Goal: Information Seeking & Learning: Learn about a topic

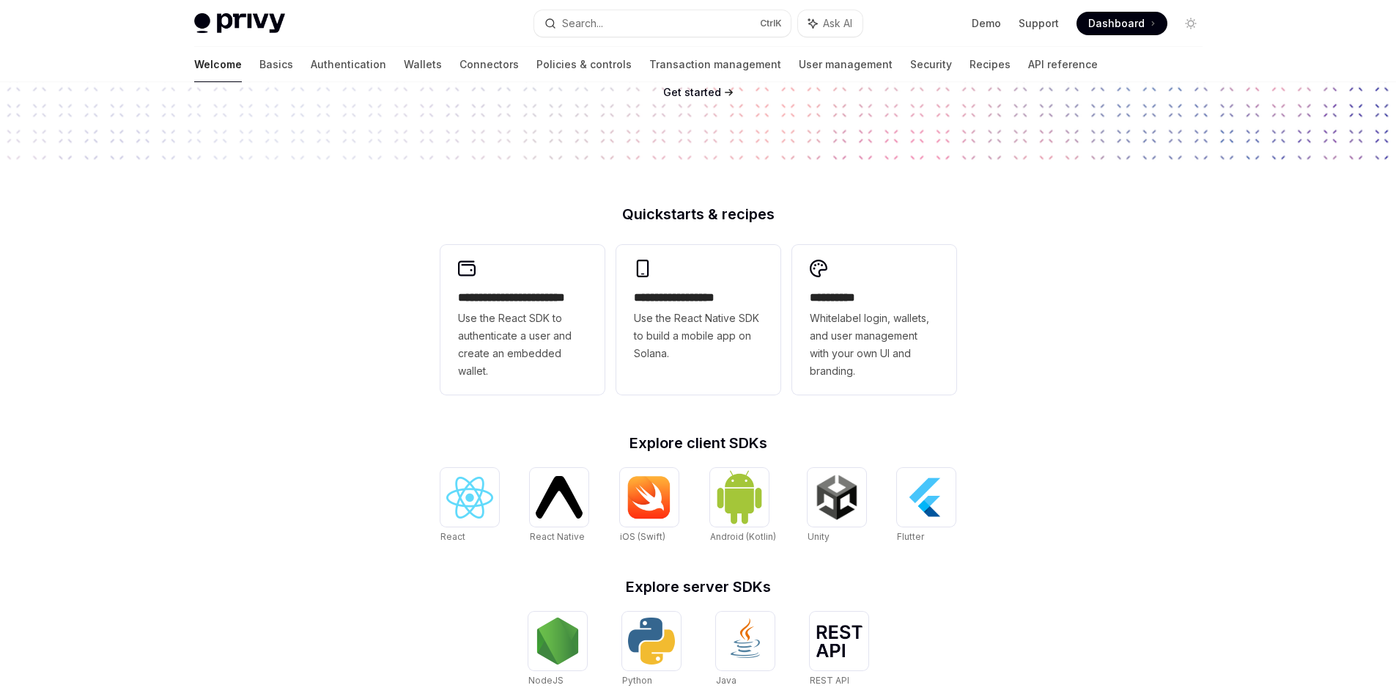
scroll to position [247, 0]
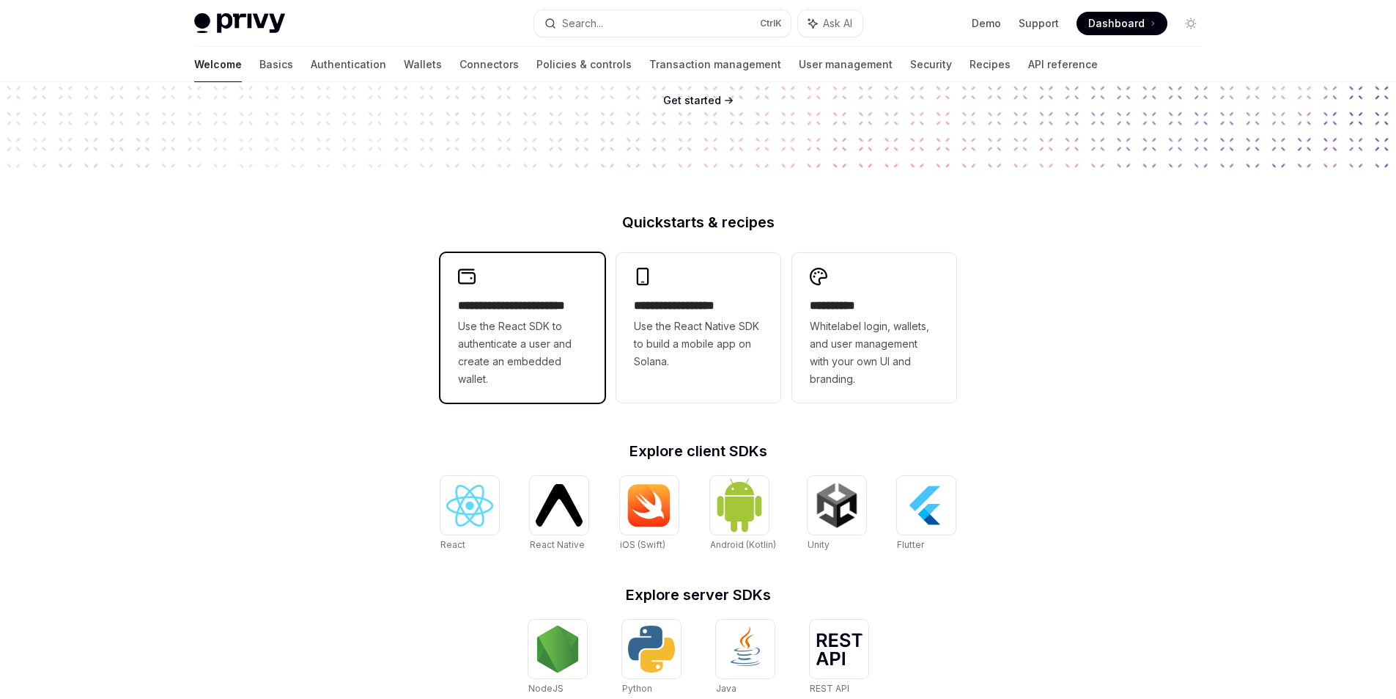
click at [523, 322] on span "Use the React SDK to authenticate a user and create an embedded wallet." at bounding box center [522, 352] width 129 height 70
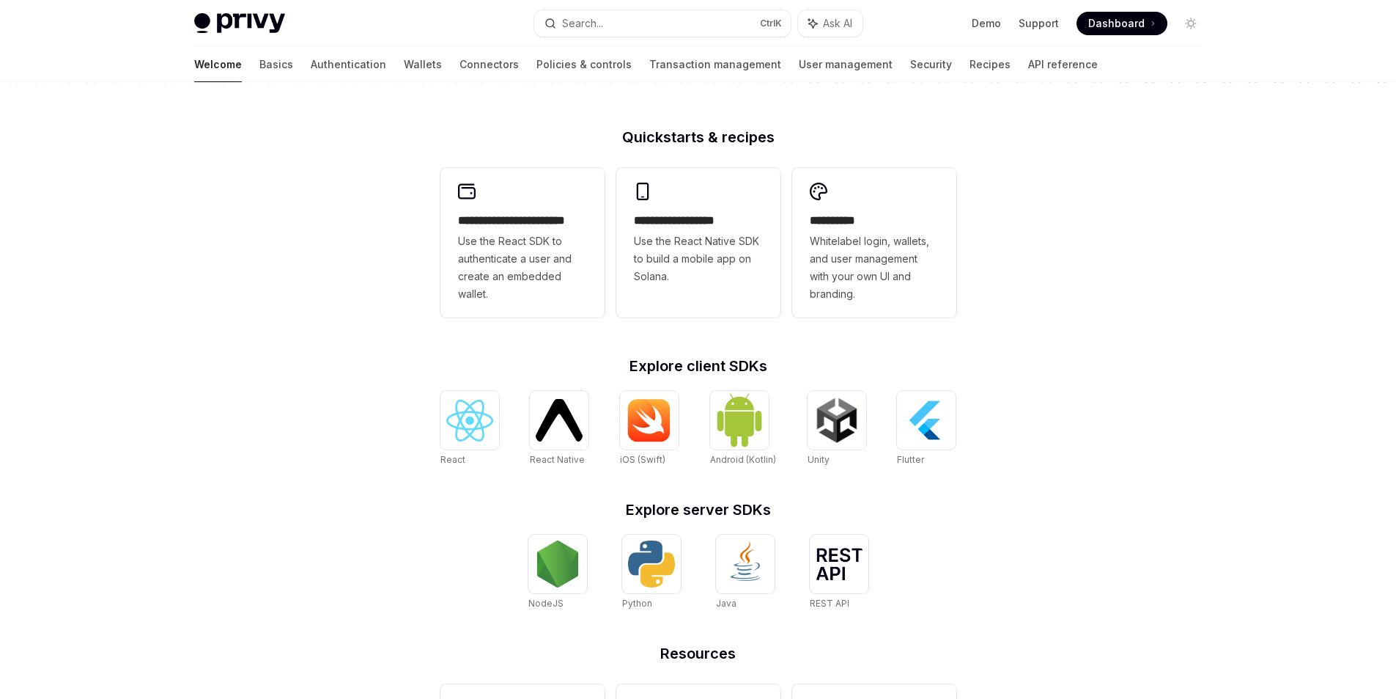
scroll to position [467, 0]
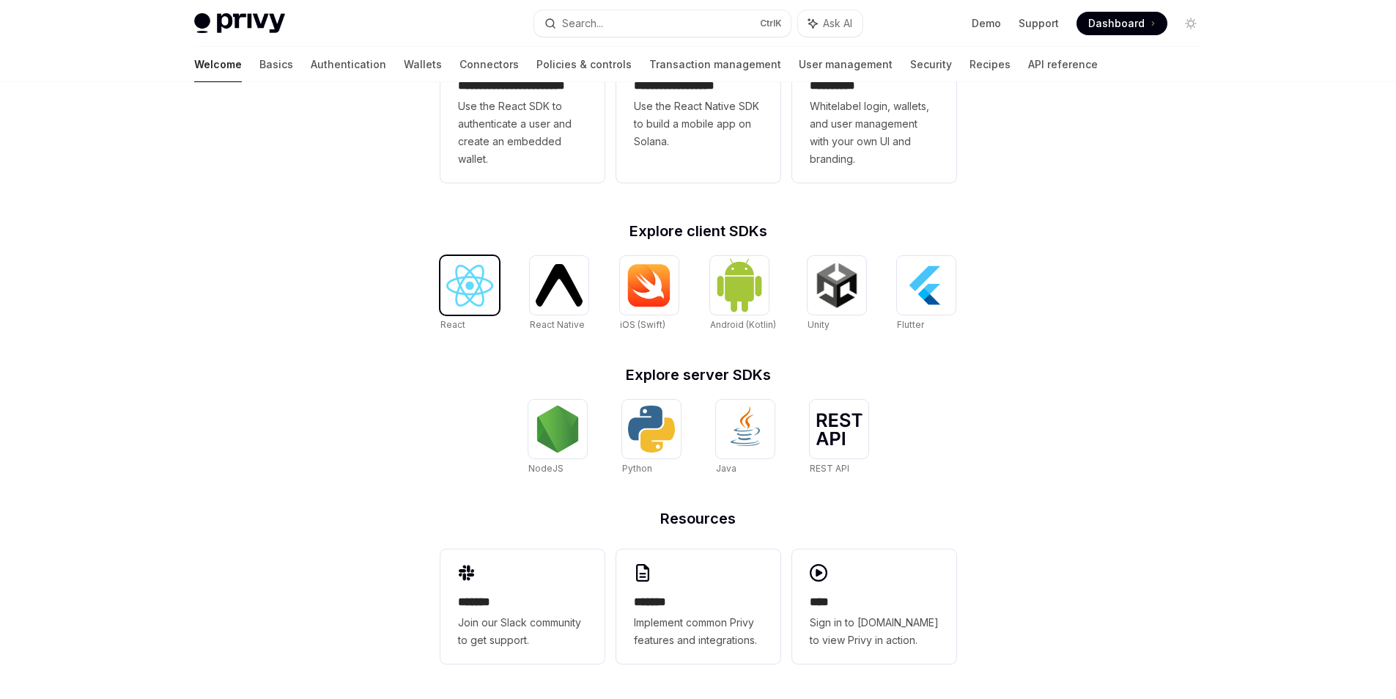
click at [455, 289] on img at bounding box center [469, 286] width 47 height 42
type textarea "*"
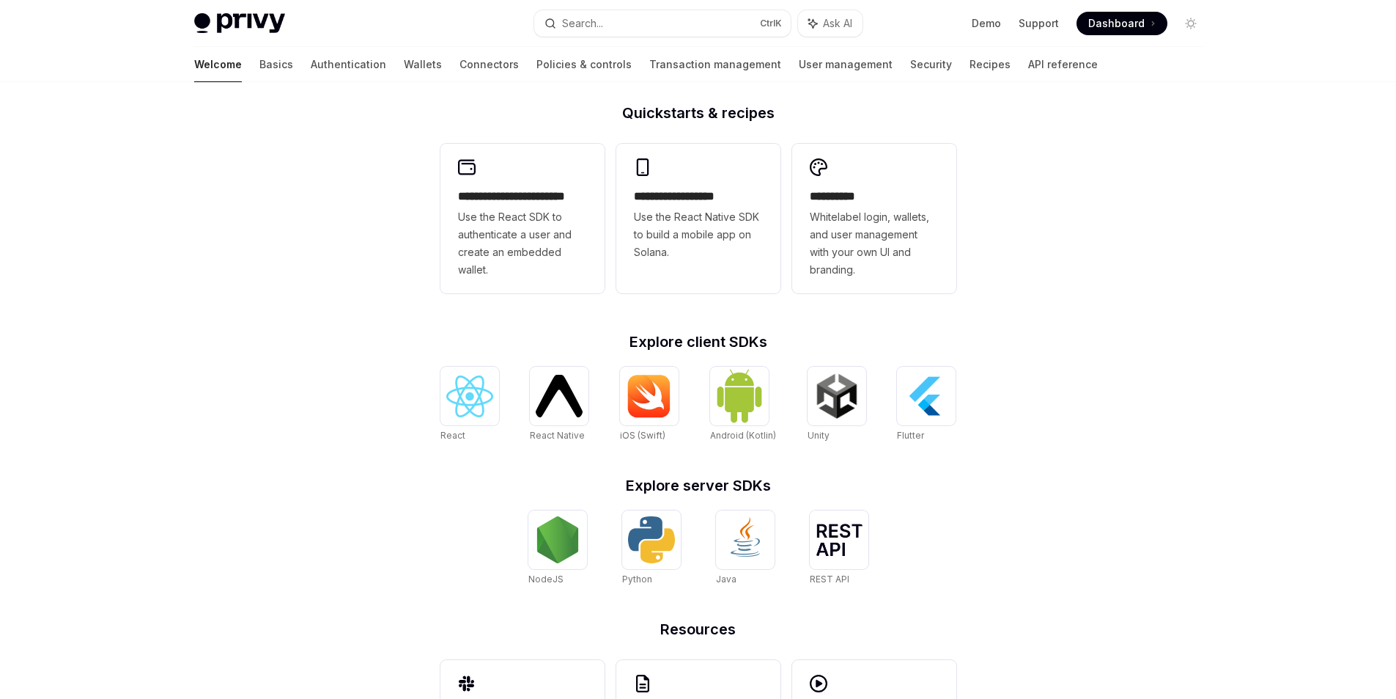
scroll to position [174, 0]
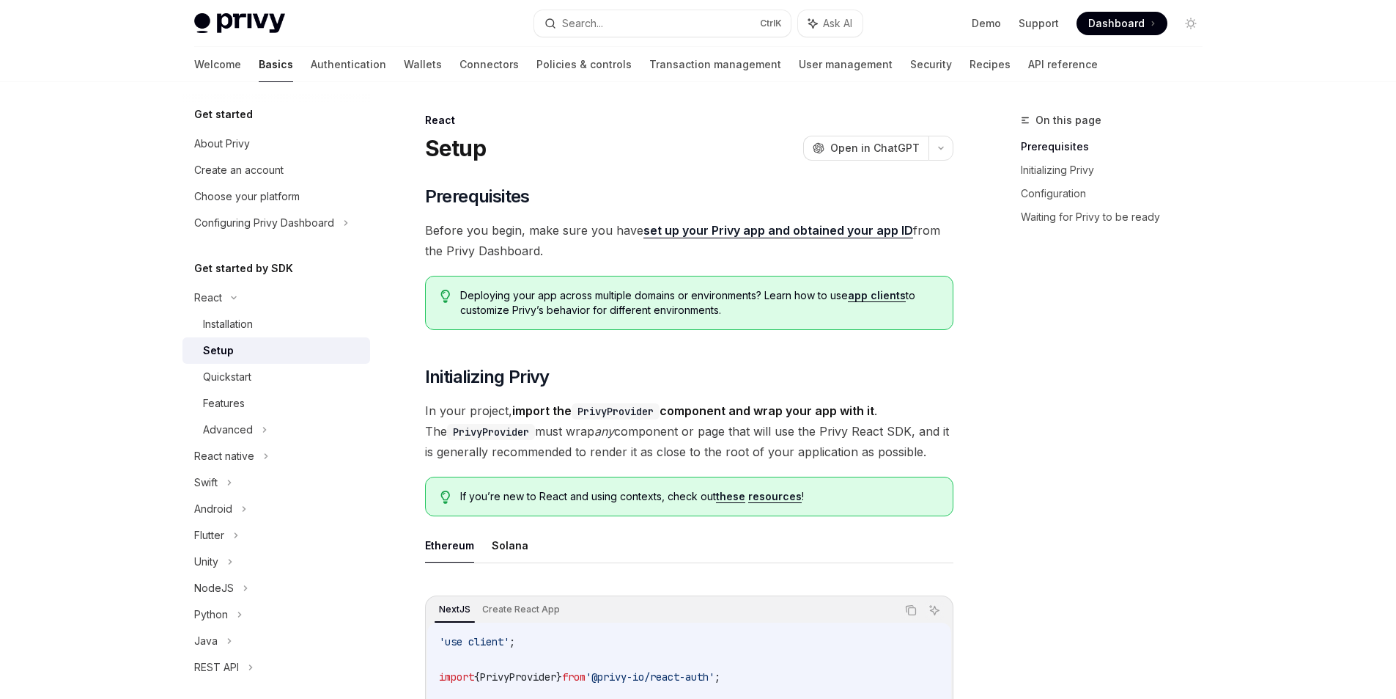
scroll to position [367, 0]
